Goal: Find specific page/section: Find specific page/section

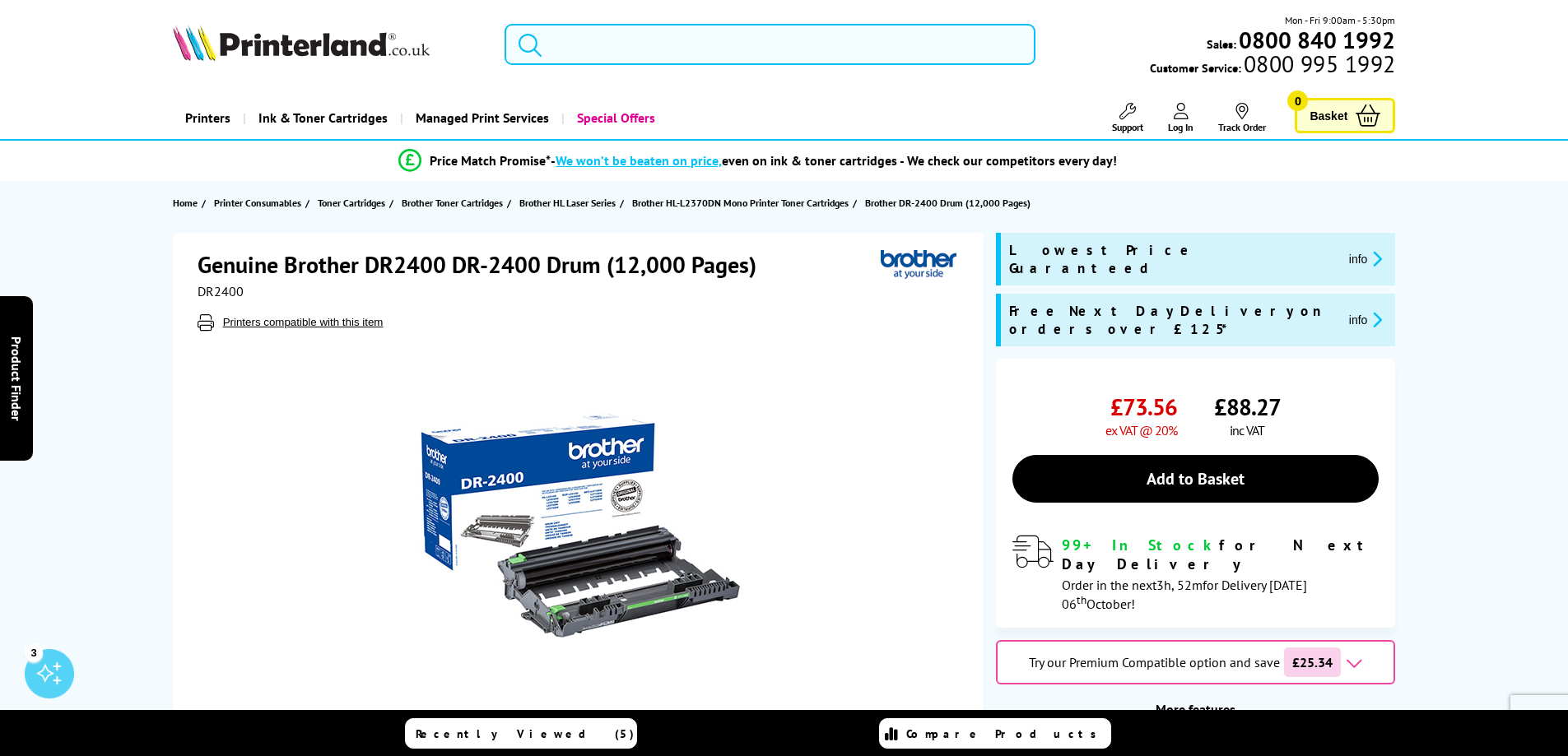
click at [627, 45] on input "search" at bounding box center [769, 44] width 530 height 42
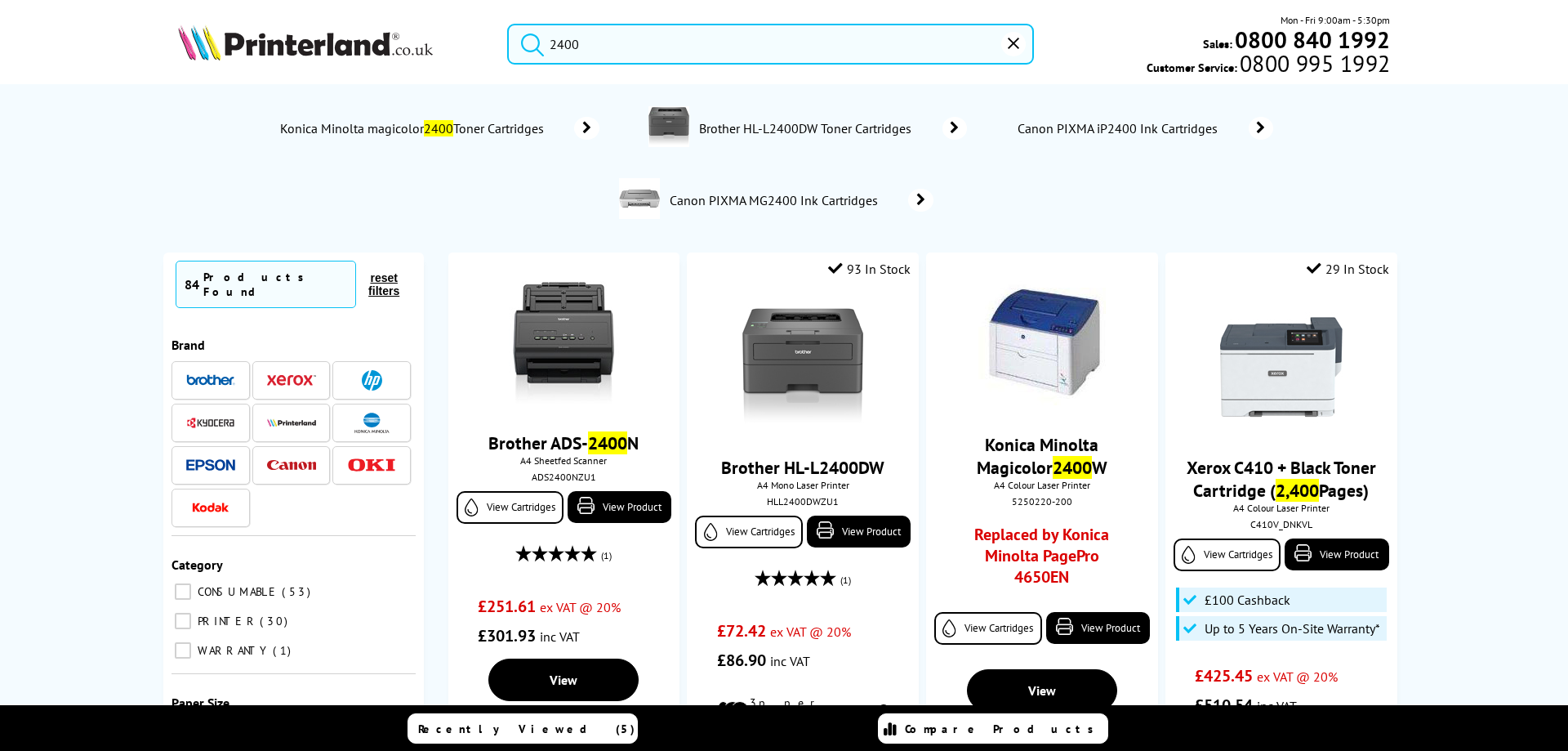
type input "2400"
